Goal: Task Accomplishment & Management: Use online tool/utility

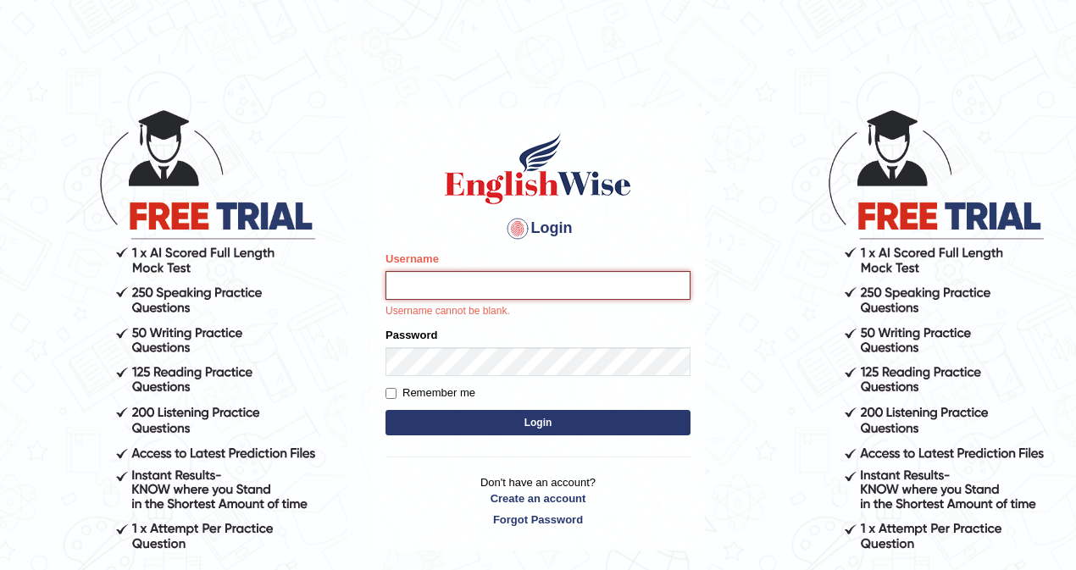
type input "0466609749"
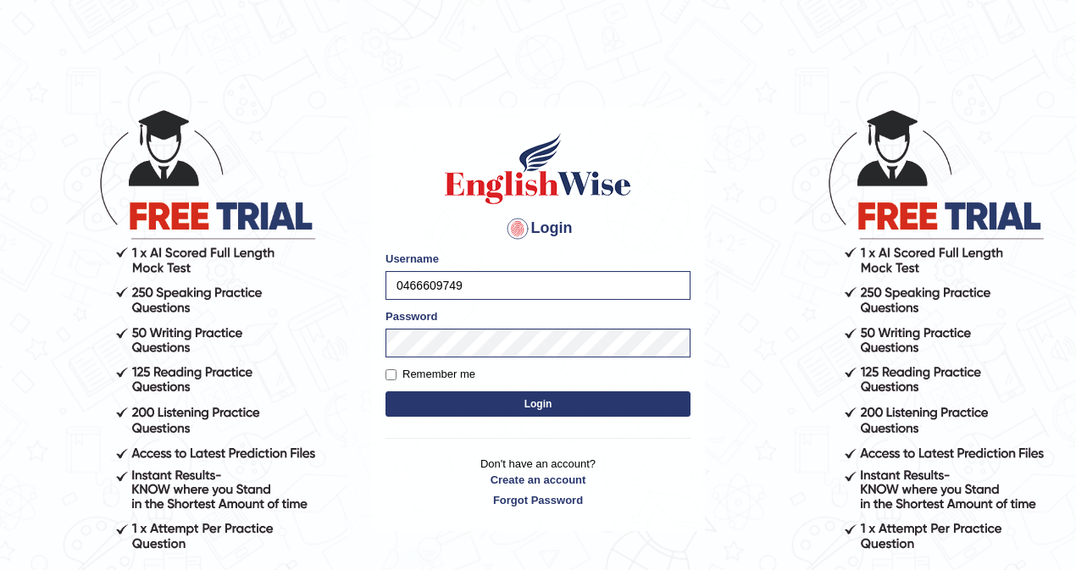
click at [494, 397] on button "Login" at bounding box center [538, 404] width 305 height 25
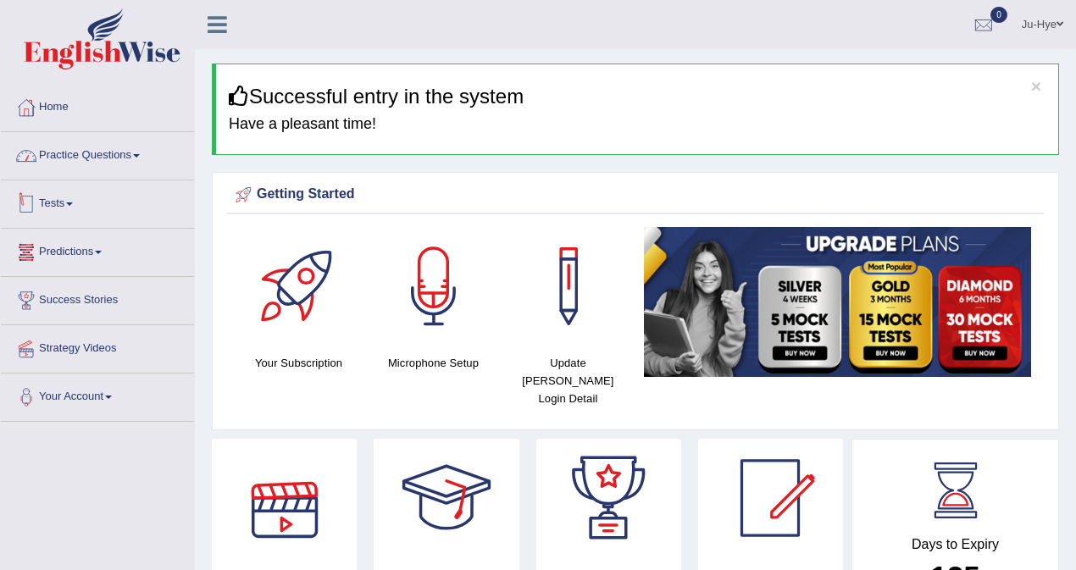
click at [116, 156] on link "Practice Questions" at bounding box center [97, 153] width 193 height 42
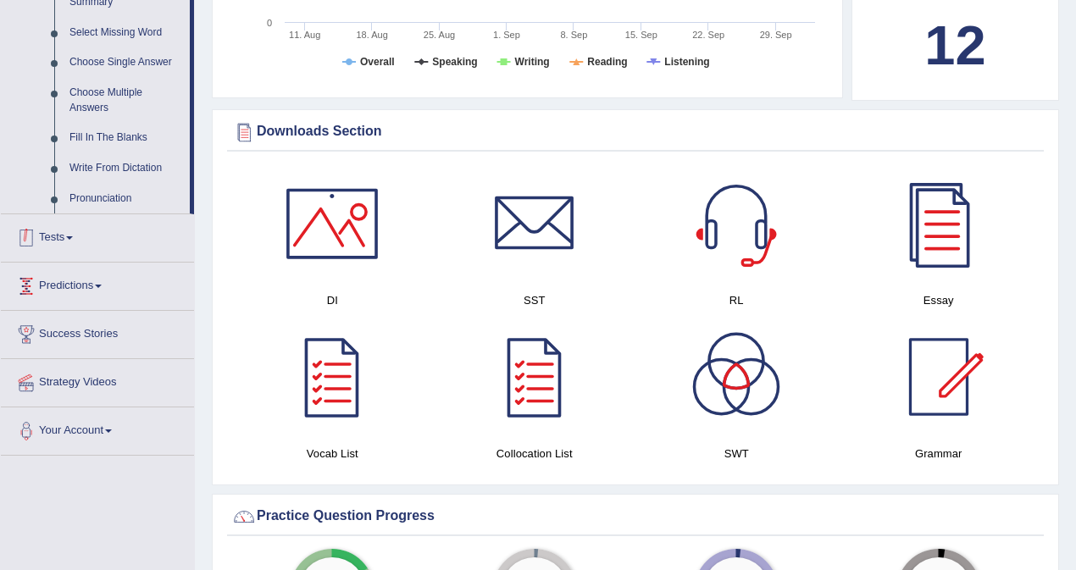
click at [64, 248] on link "Tests" at bounding box center [97, 235] width 193 height 42
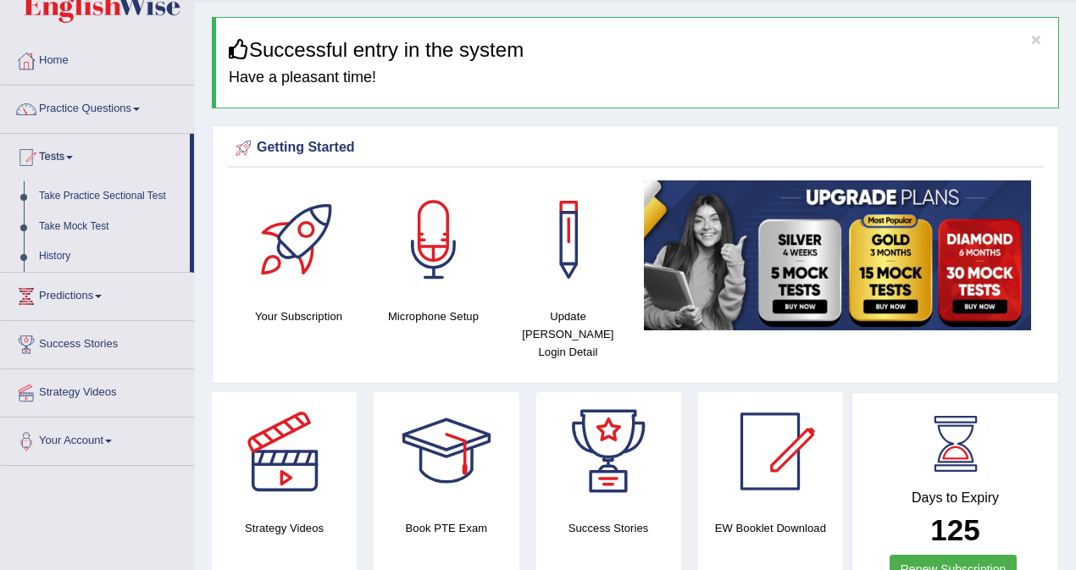
scroll to position [30, 0]
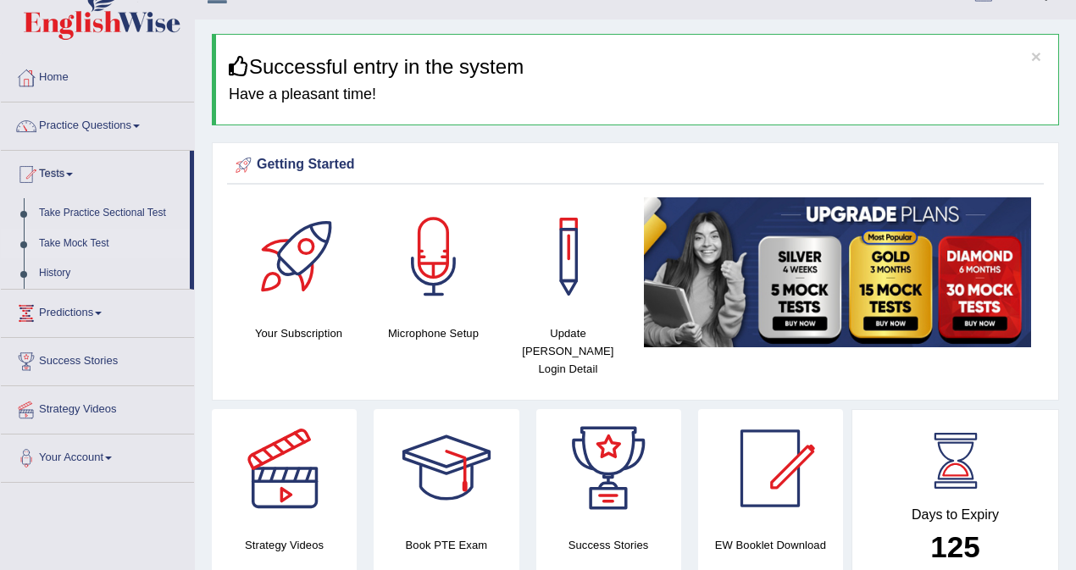
click at [84, 244] on link "Take Mock Test" at bounding box center [110, 244] width 158 height 31
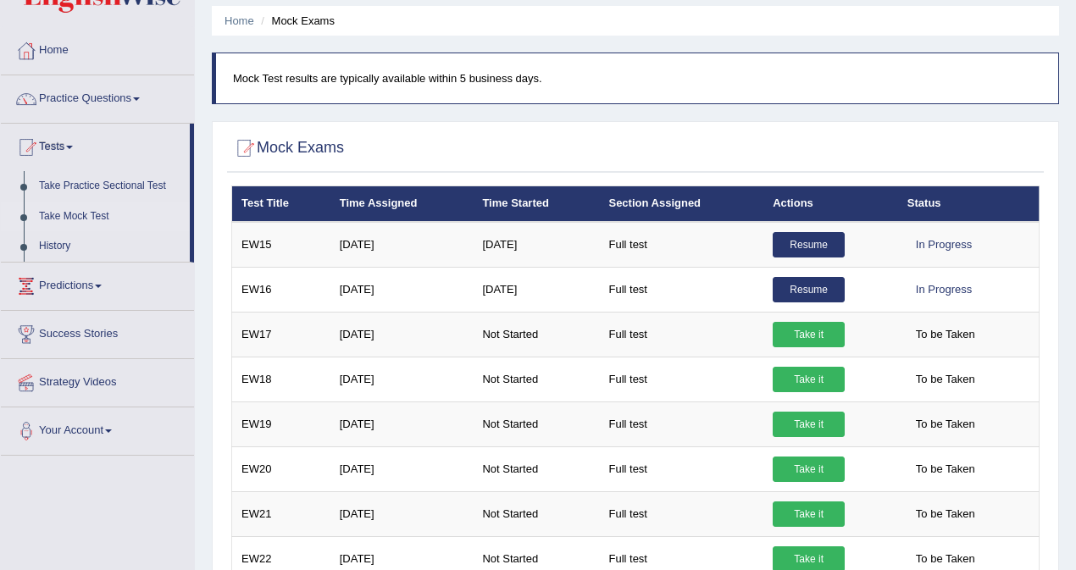
scroll to position [53, 0]
